Goal: Information Seeking & Learning: Learn about a topic

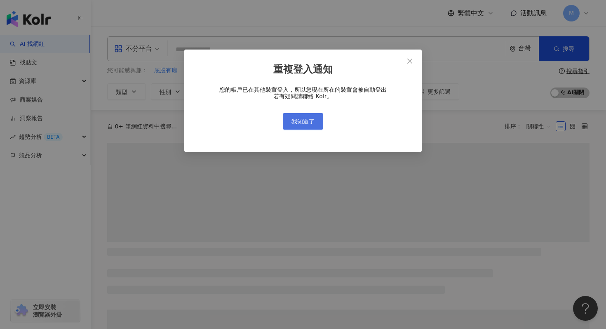
click at [320, 116] on button "我知道了" at bounding box center [303, 121] width 40 height 16
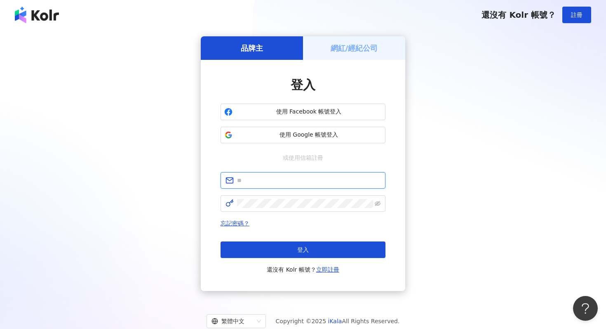
click at [299, 177] on input "text" at bounding box center [309, 180] width 144 height 9
type input "**********"
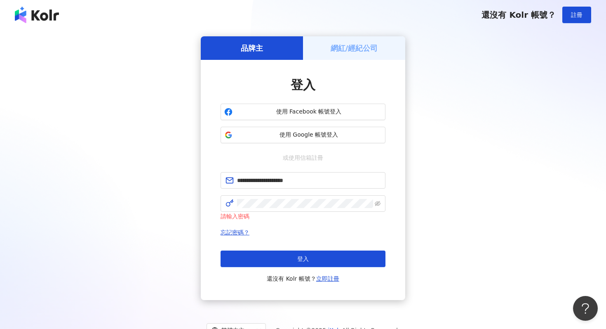
click at [299, 271] on div "登入 還沒有 Kolr 帳號？ 立即註冊" at bounding box center [303, 266] width 165 height 33
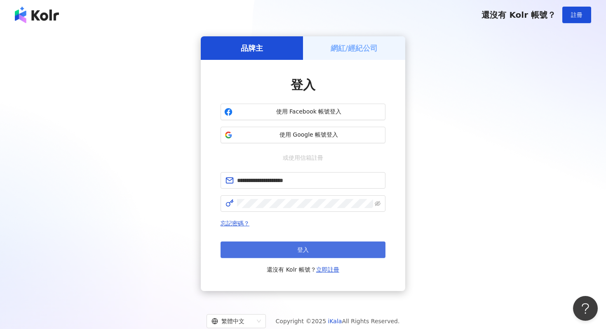
click at [298, 253] on button "登入" at bounding box center [303, 249] width 165 height 16
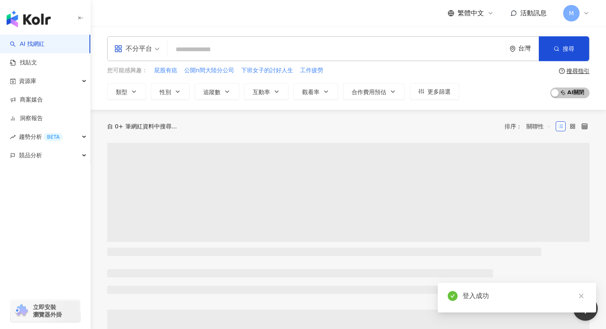
click at [285, 46] on input "search" at bounding box center [337, 50] width 332 height 16
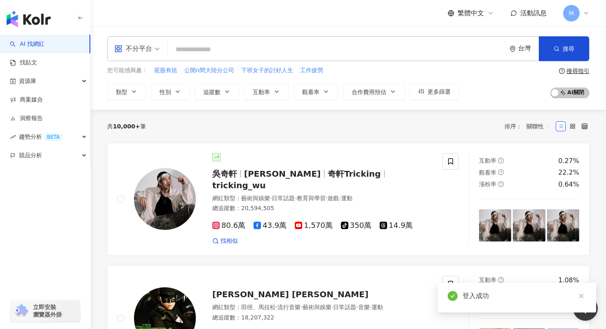
type input "*"
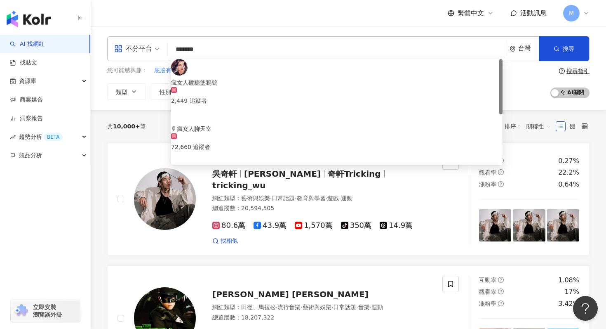
type input "********"
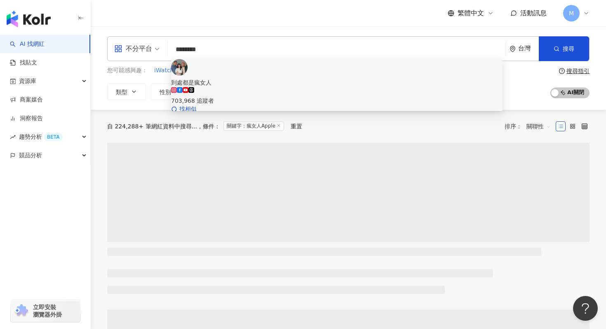
click at [293, 87] on div "703,968 追蹤者" at bounding box center [337, 96] width 332 height 18
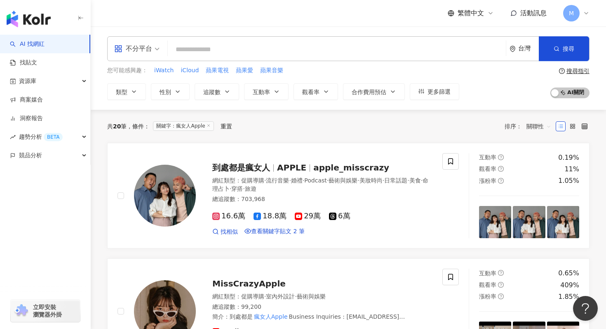
click at [299, 51] on input "search" at bounding box center [337, 50] width 332 height 16
type input "*"
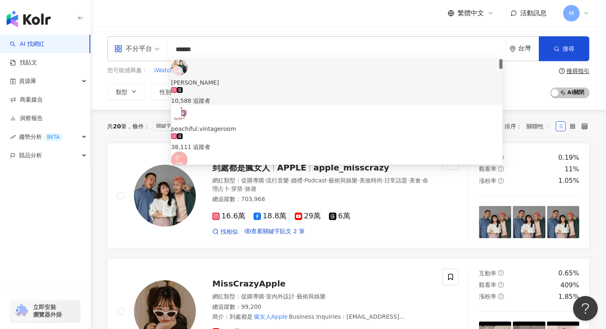
drag, startPoint x: 325, startPoint y: 49, endPoint x: 221, endPoint y: 41, distance: 104.3
click at [221, 41] on div "不分平台 ****** 台灣 搜尋 e1690b92-d13c-4fce-b8ec-a9e7d463f0ae caa64a94-3fd3-49e1-8564-…" at bounding box center [348, 48] width 483 height 25
paste input "****"
type input "**********"
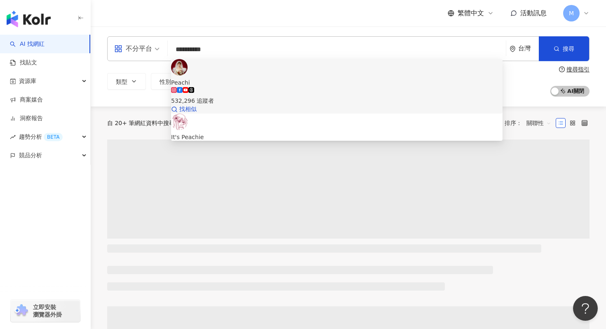
click at [263, 96] on div "532,296 追蹤者" at bounding box center [337, 100] width 332 height 9
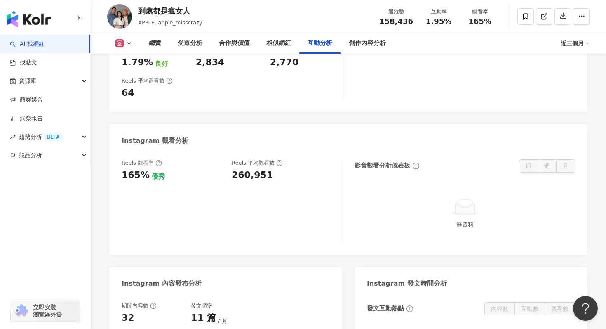
scroll to position [1813, 0]
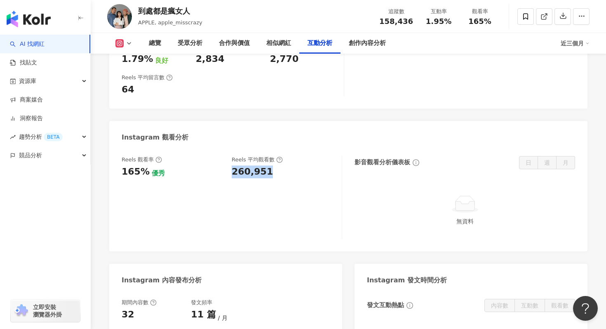
drag, startPoint x: 234, startPoint y: 170, endPoint x: 273, endPoint y: 170, distance: 38.8
click at [273, 170] on div "260,951" at bounding box center [283, 171] width 102 height 13
click at [267, 172] on div "260,951" at bounding box center [283, 171] width 102 height 13
drag, startPoint x: 266, startPoint y: 173, endPoint x: 230, endPoint y: 173, distance: 35.5
click at [230, 173] on div "Reels 觀看率 165% 優秀 Reels 平均觀看數 260,951" at bounding box center [228, 167] width 212 height 22
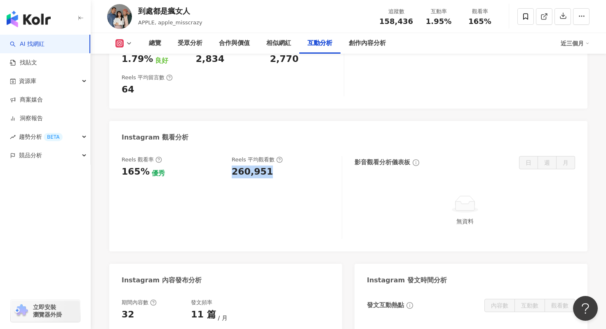
click at [229, 174] on div "Reels 觀看率 165% 優秀 Reels 平均觀看數 260,951" at bounding box center [228, 167] width 212 height 22
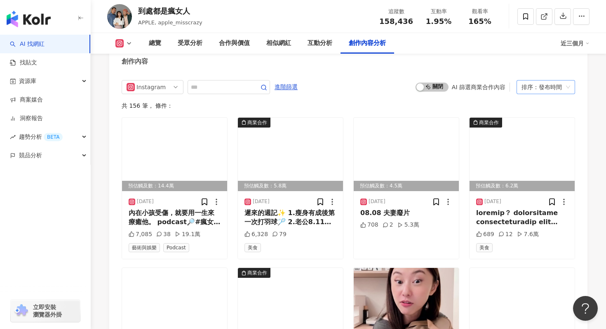
scroll to position [2376, 0]
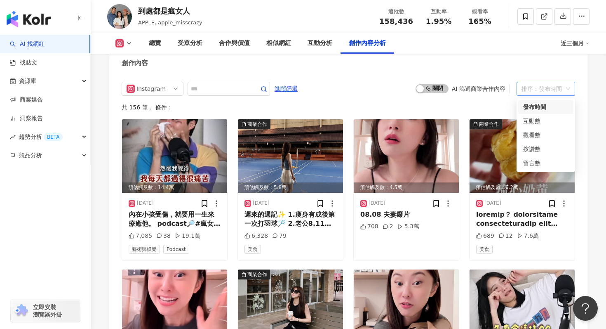
click at [530, 91] on div "排序：發布時間" at bounding box center [542, 88] width 41 height 13
click at [534, 136] on div "觀看數" at bounding box center [545, 134] width 45 height 9
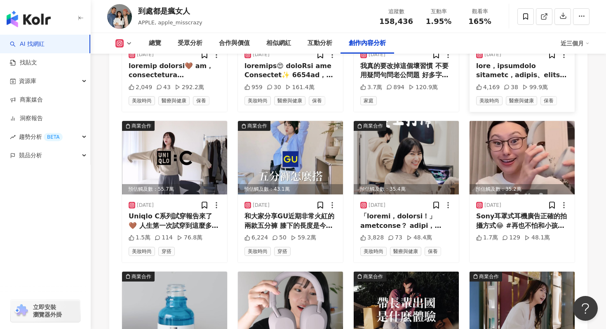
scroll to position [2741, 0]
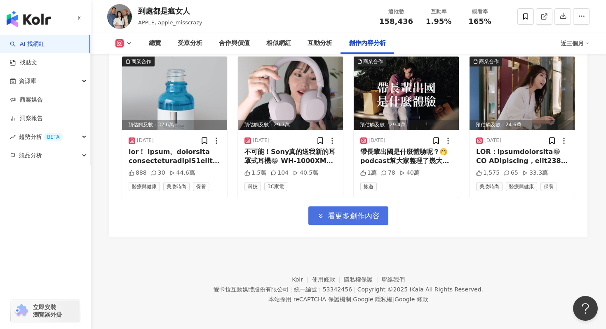
click at [382, 215] on button "看更多創作內容" at bounding box center [348, 215] width 80 height 19
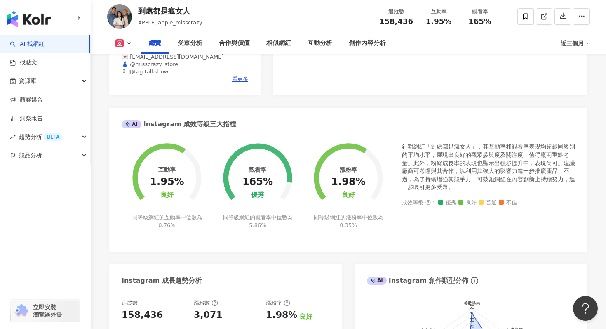
scroll to position [0, 0]
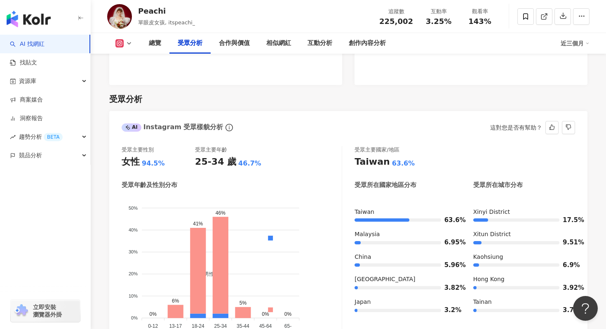
scroll to position [704, 0]
